Goal: Task Accomplishment & Management: Manage account settings

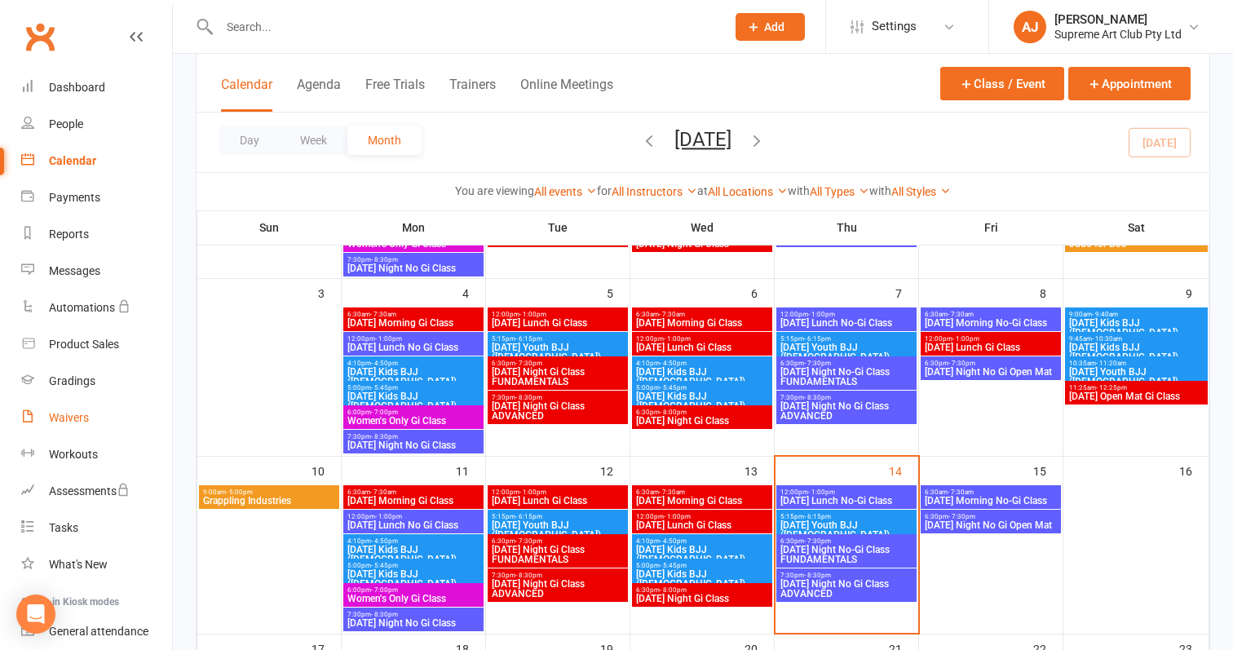
click at [69, 409] on link "Waivers" at bounding box center [96, 418] width 151 height 37
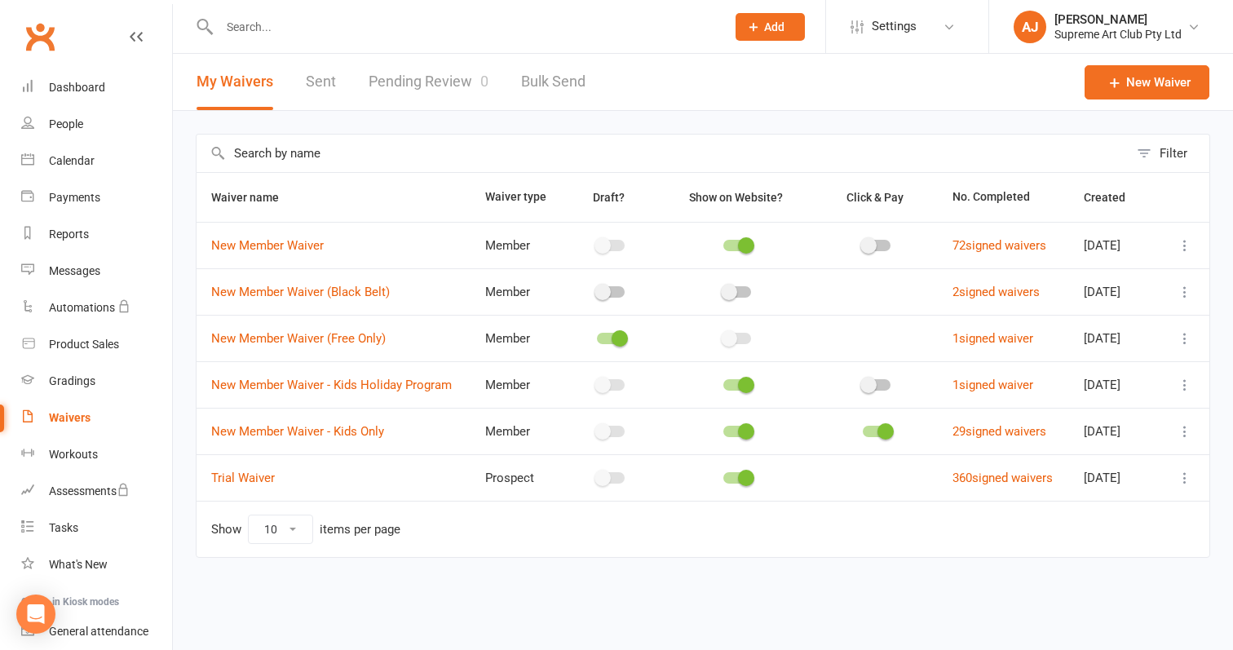
click at [444, 78] on link "Pending Review 0" at bounding box center [429, 82] width 120 height 56
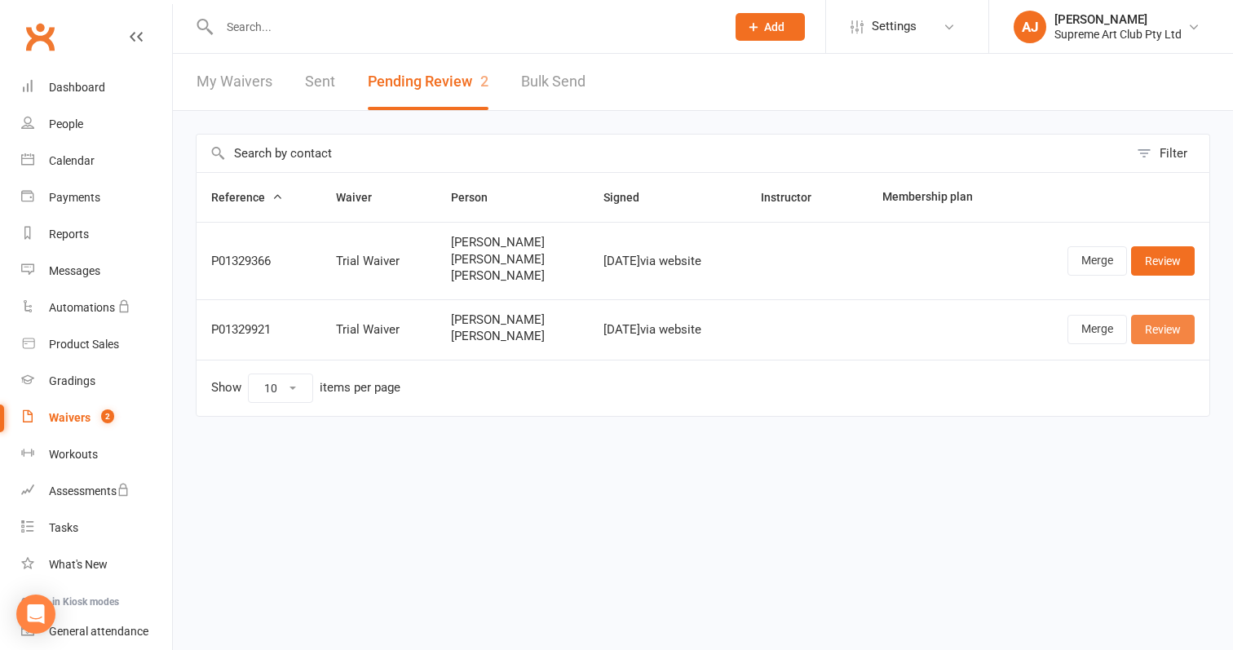
click at [1161, 329] on link "Review" at bounding box center [1163, 329] width 64 height 29
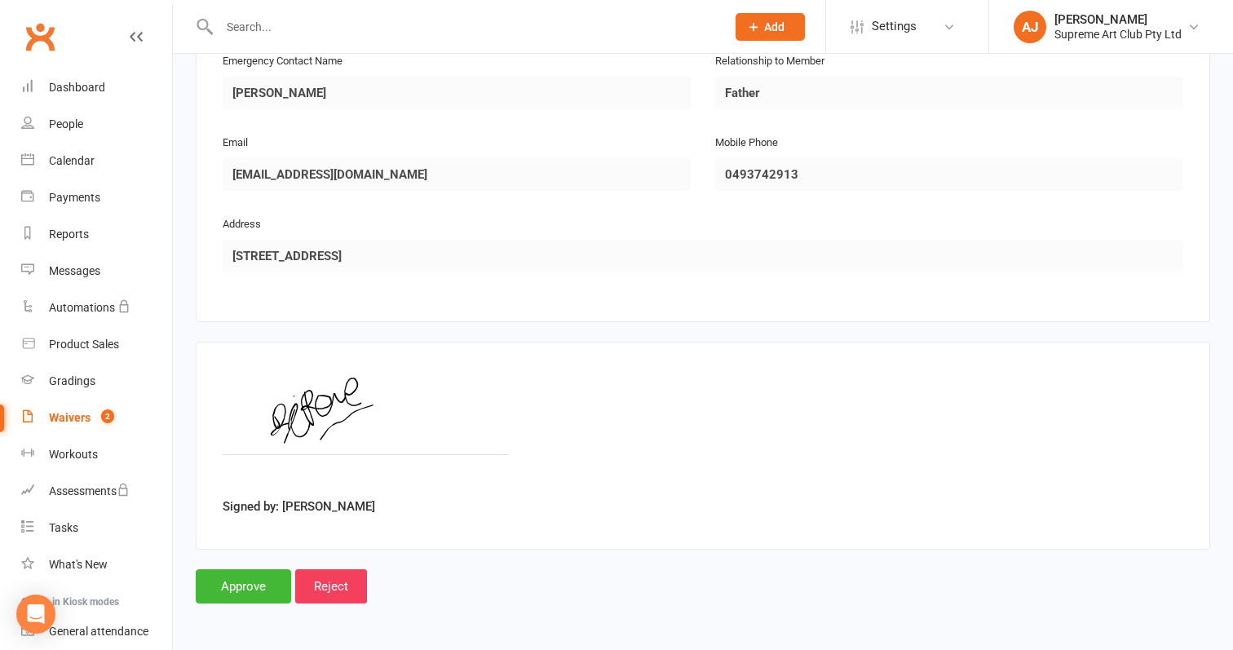
scroll to position [1451, 0]
click at [259, 576] on input "Approve" at bounding box center [243, 586] width 95 height 34
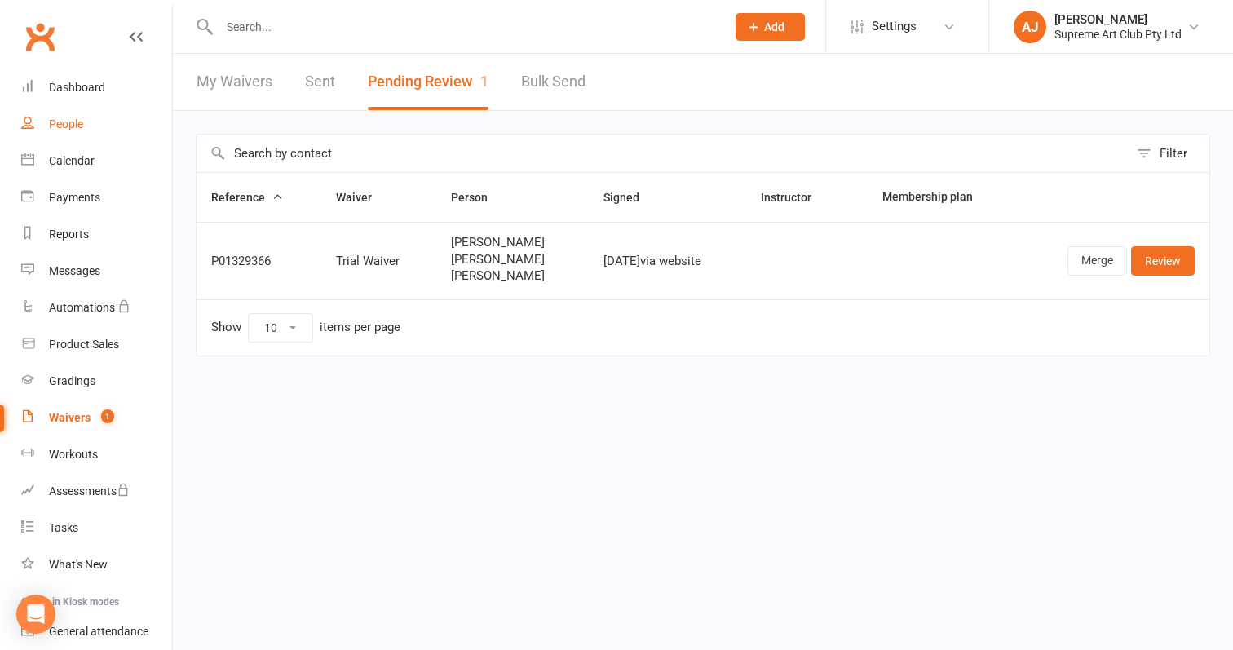
click at [63, 122] on div "People" at bounding box center [66, 123] width 34 height 13
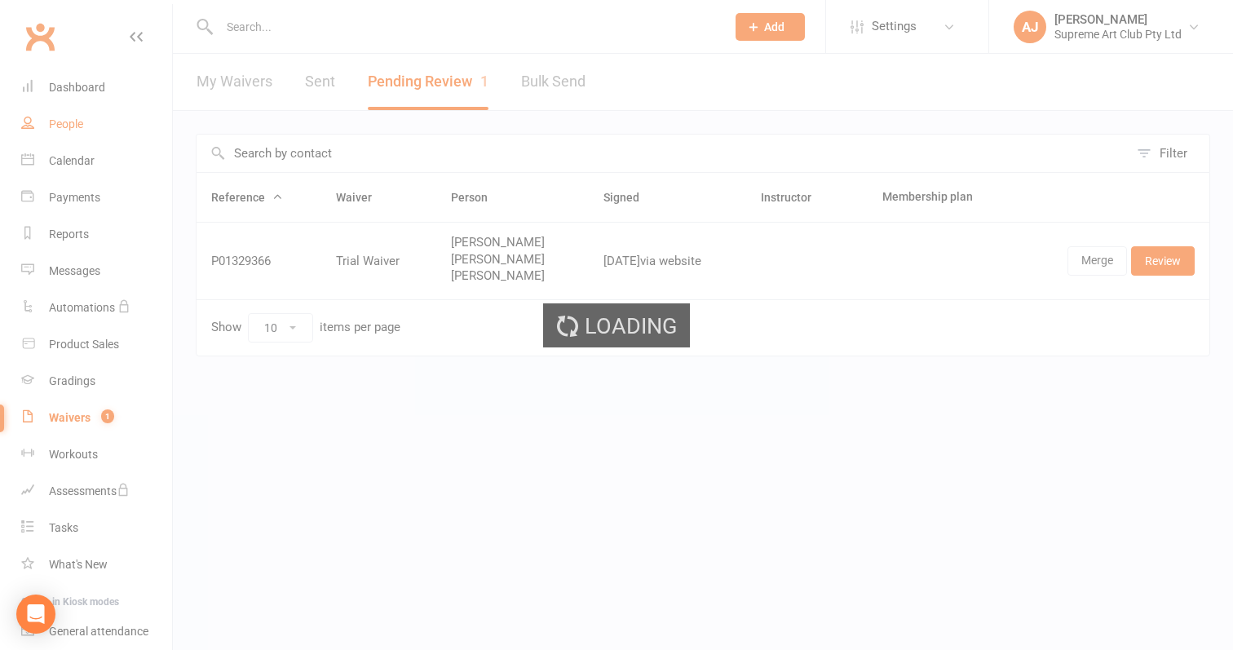
select select "100"
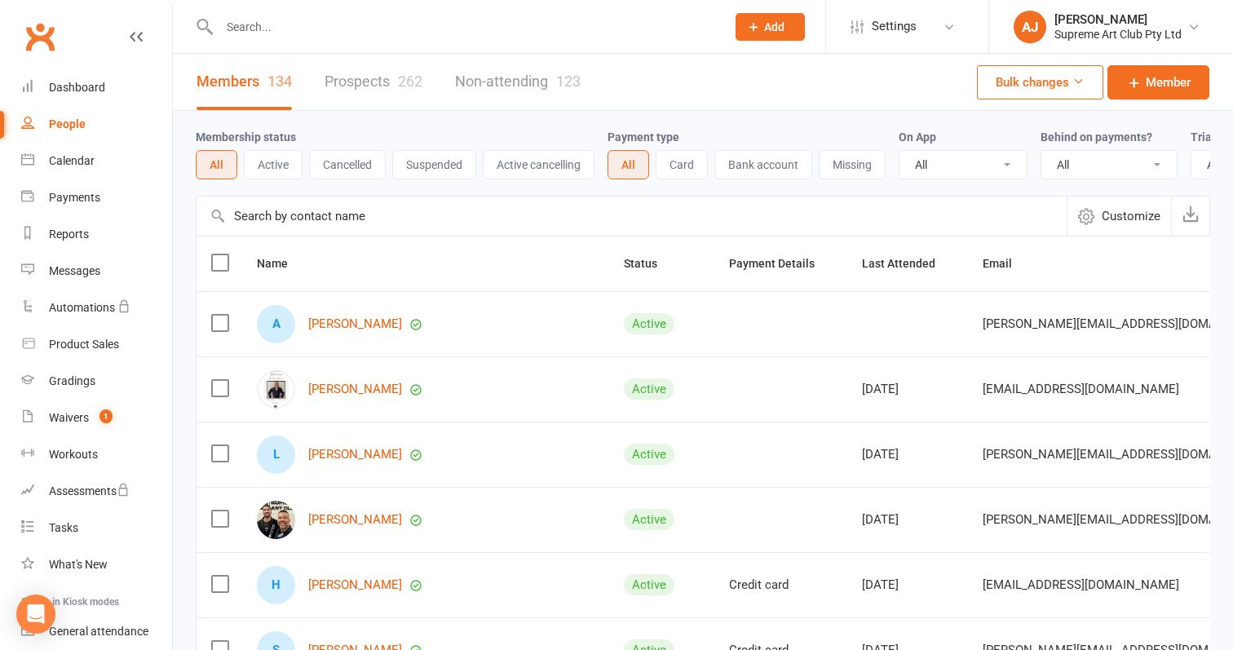
click at [371, 84] on link "Prospects 262" at bounding box center [374, 82] width 98 height 56
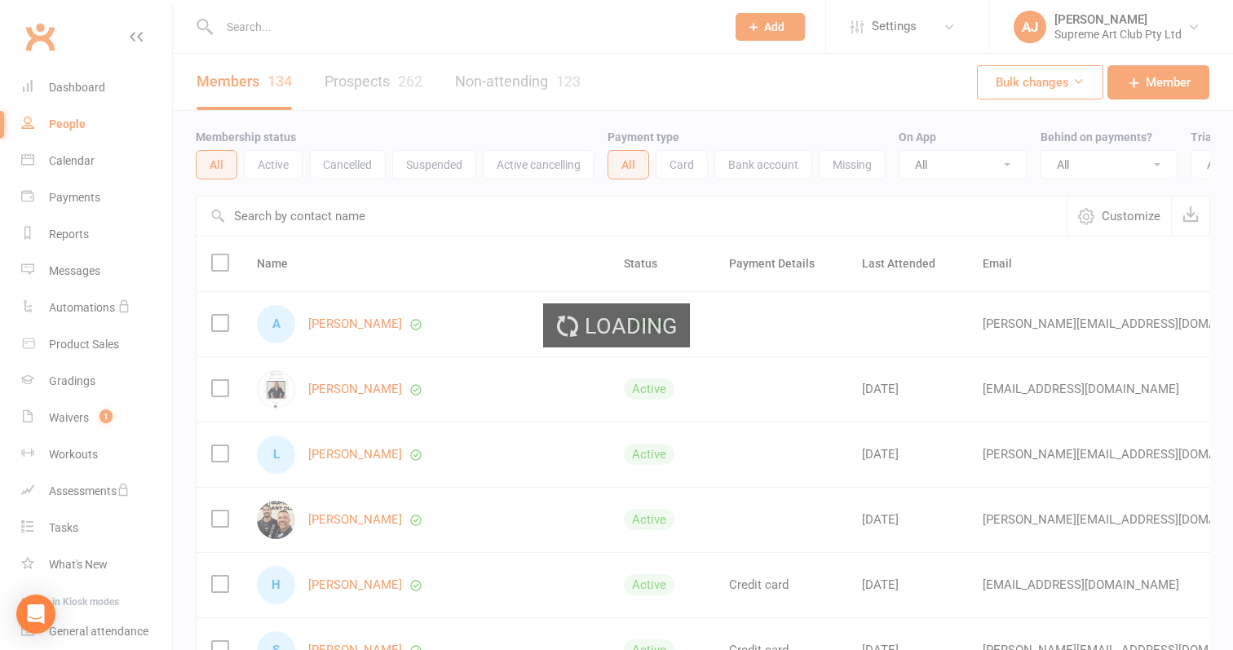
select select "100"
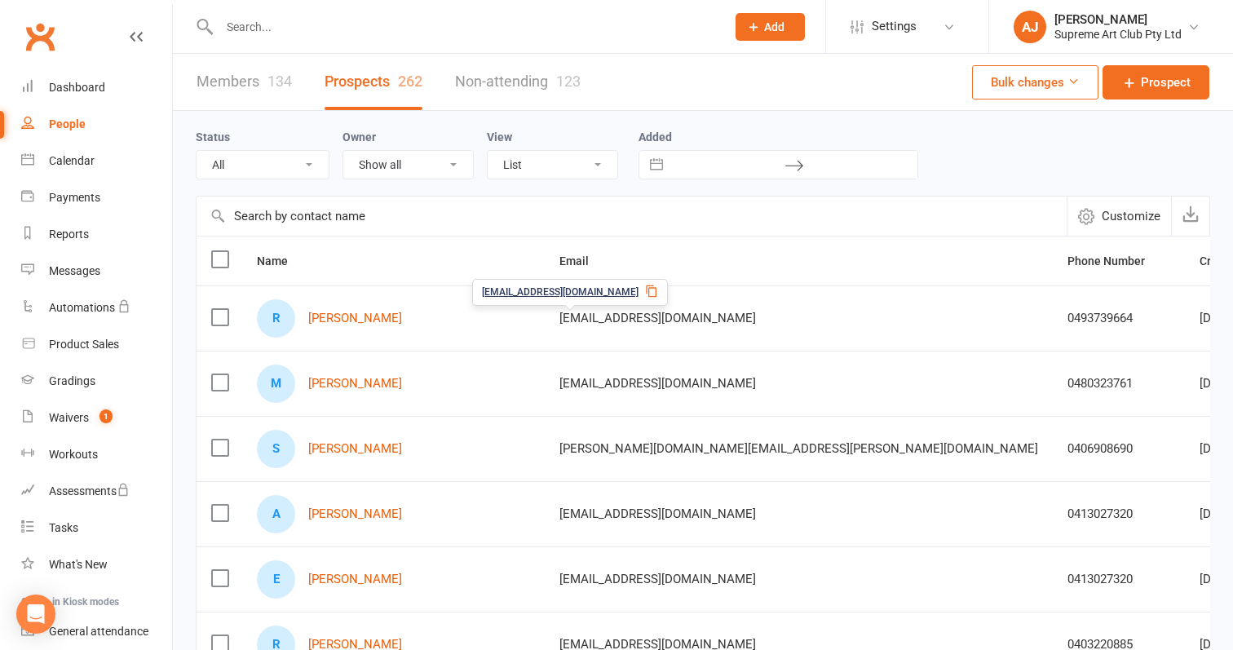
click at [569, 291] on span "[EMAIL_ADDRESS][DOMAIN_NAME]" at bounding box center [560, 292] width 157 height 15
click at [73, 409] on link "Waivers 1" at bounding box center [96, 418] width 151 height 37
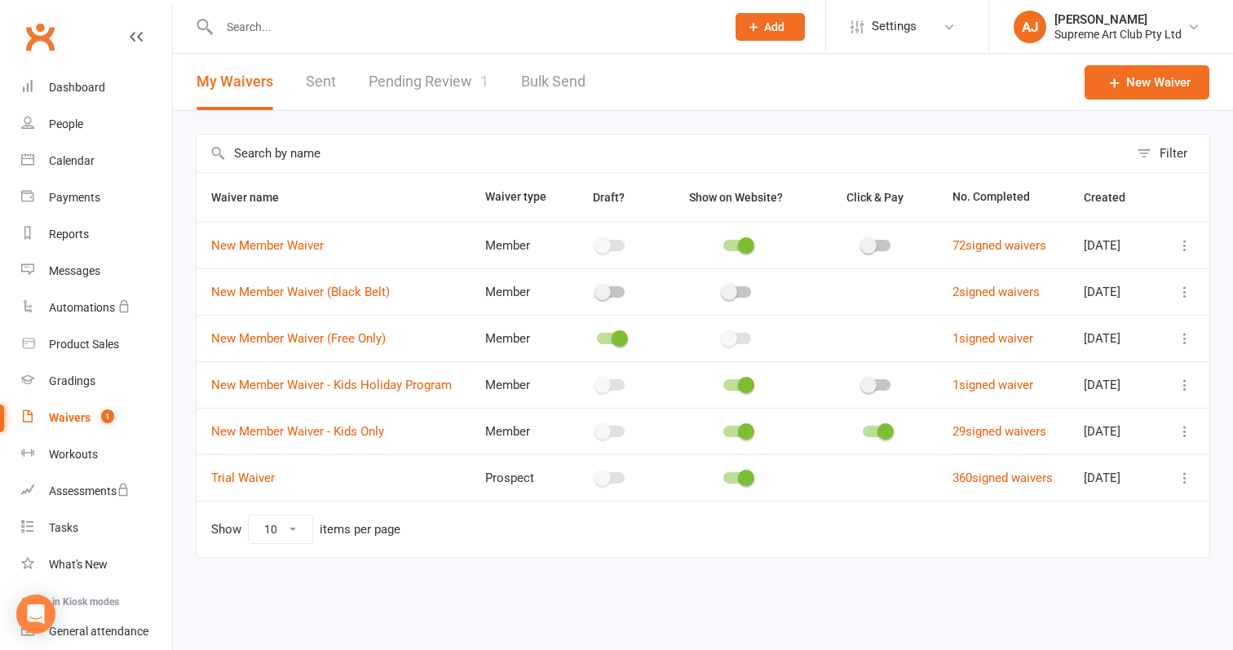
click at [427, 80] on link "Pending Review 1" at bounding box center [429, 82] width 120 height 56
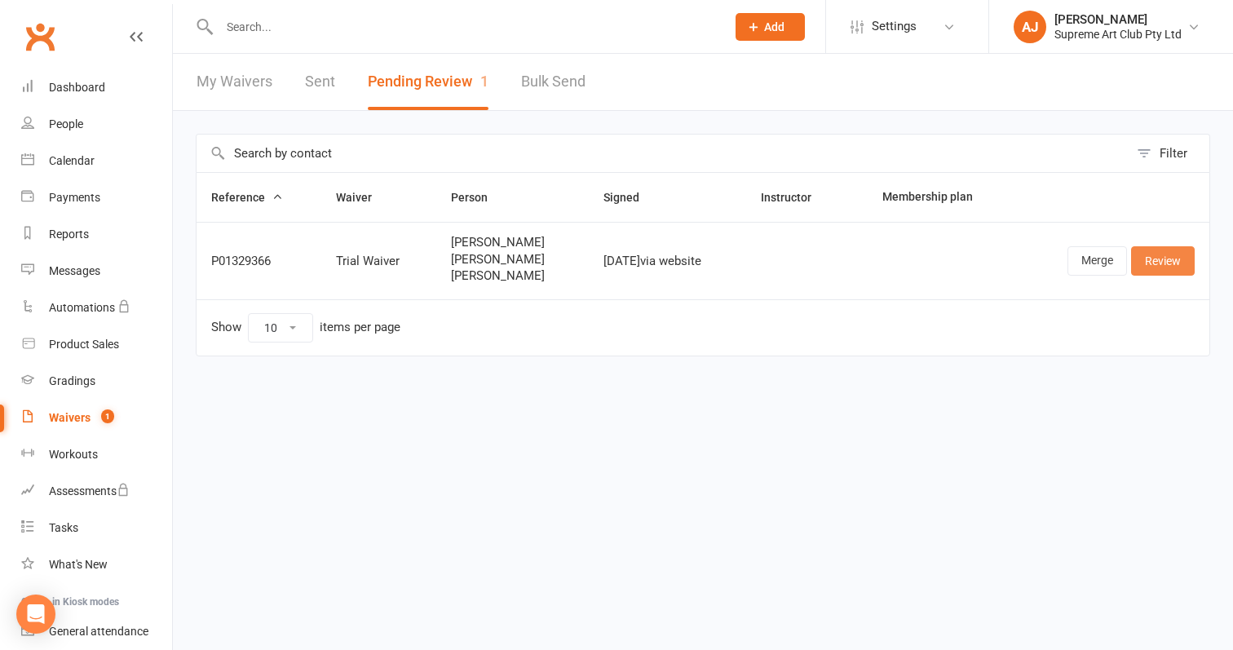
click at [1163, 262] on link "Review" at bounding box center [1163, 260] width 64 height 29
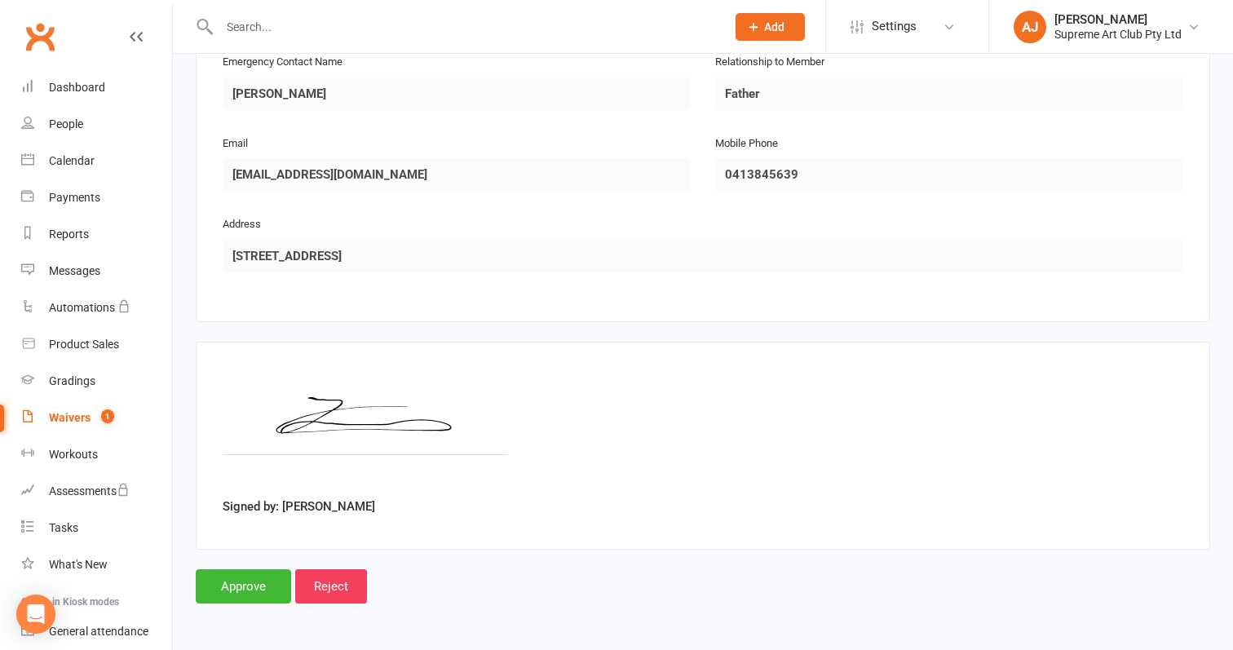
scroll to position [1980, 0]
click at [241, 572] on input "Approve" at bounding box center [243, 586] width 95 height 34
